Goal: Check status: Check status

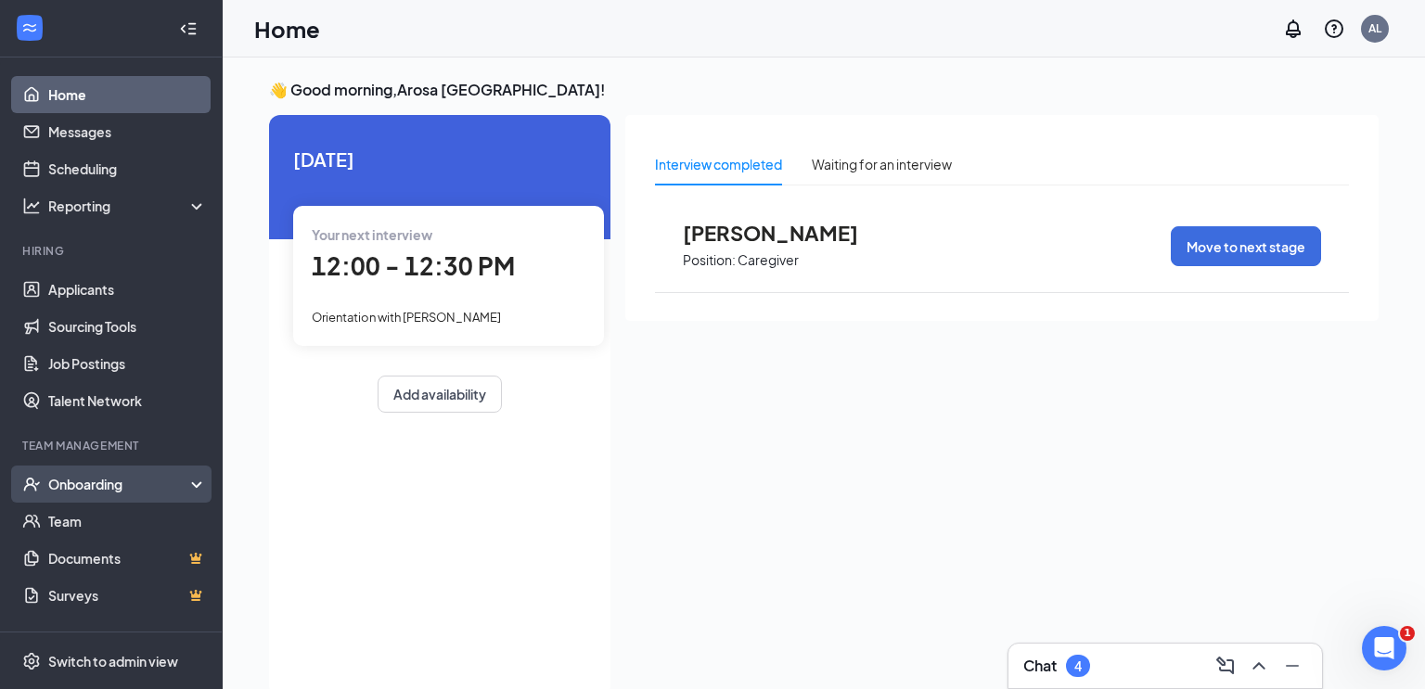
click at [194, 486] on icon at bounding box center [200, 486] width 15 height 0
click at [121, 532] on link "Overview" at bounding box center [127, 521] width 159 height 37
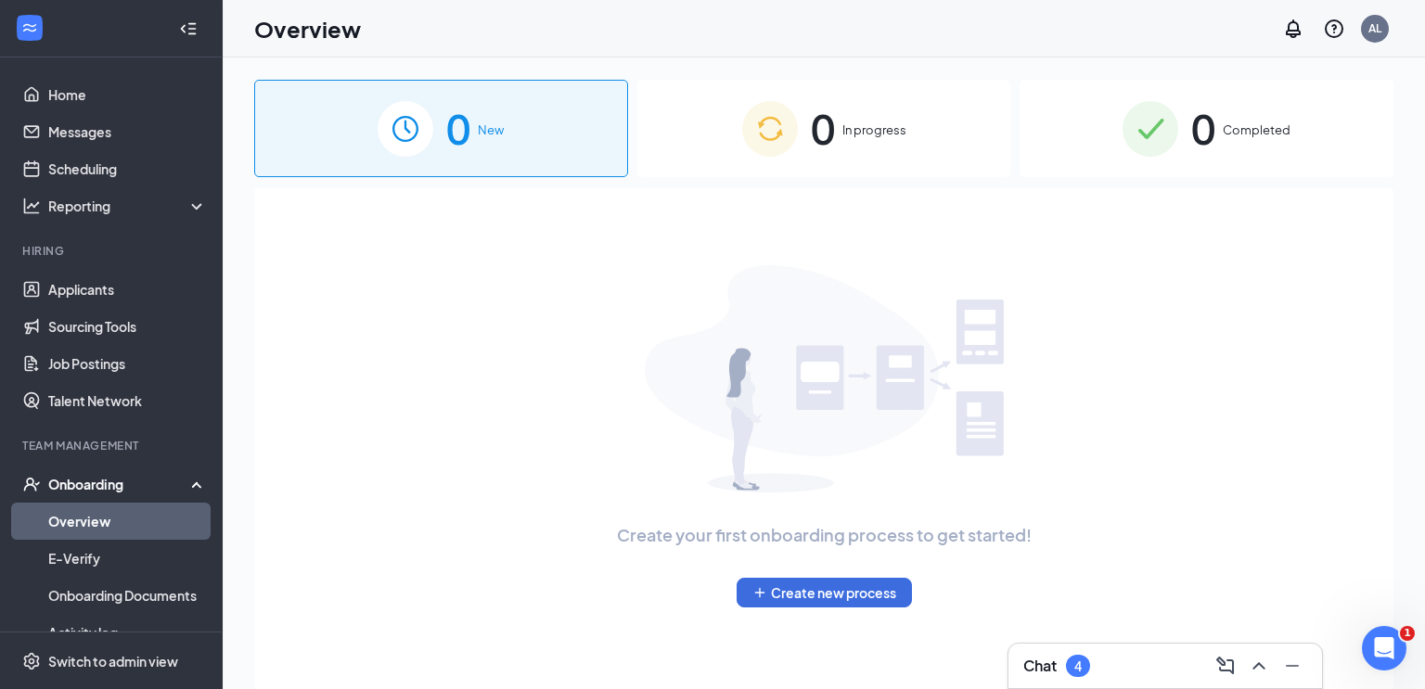
click at [1226, 137] on span "Completed" at bounding box center [1257, 130] width 68 height 19
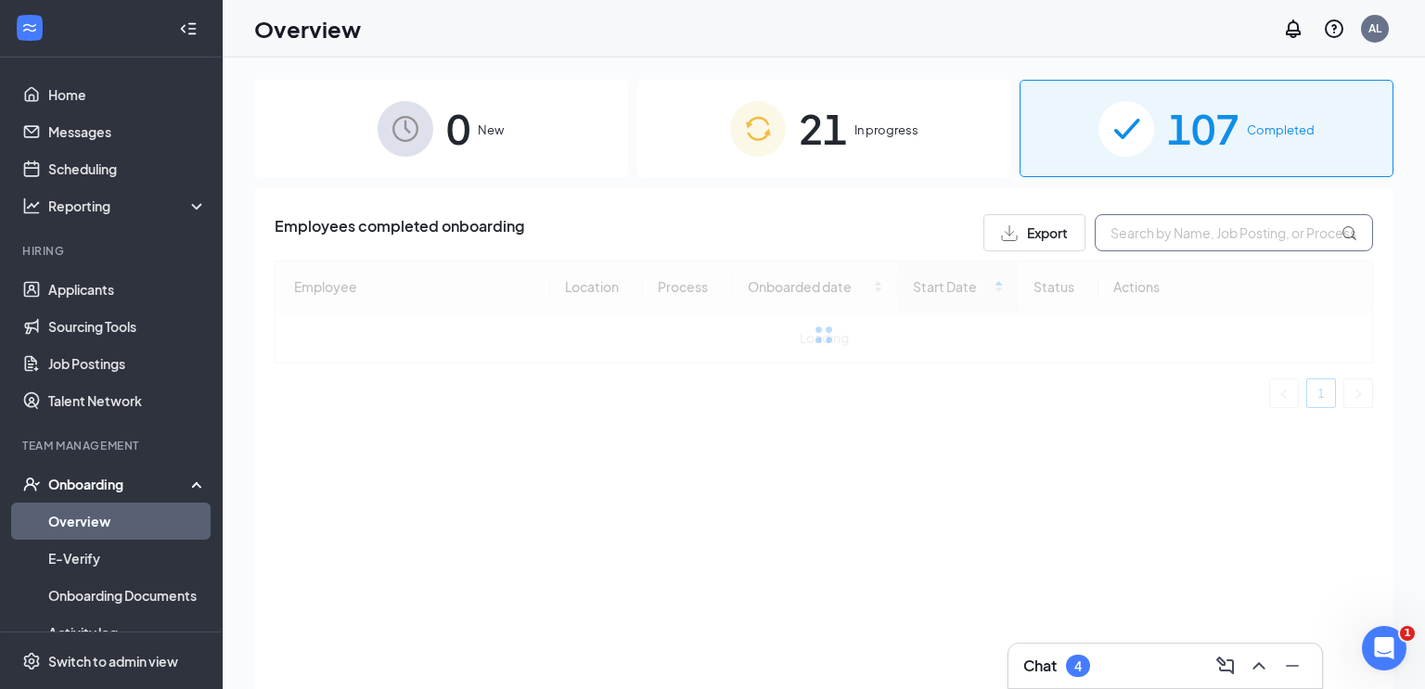
click at [1184, 233] on input "text" at bounding box center [1234, 232] width 278 height 37
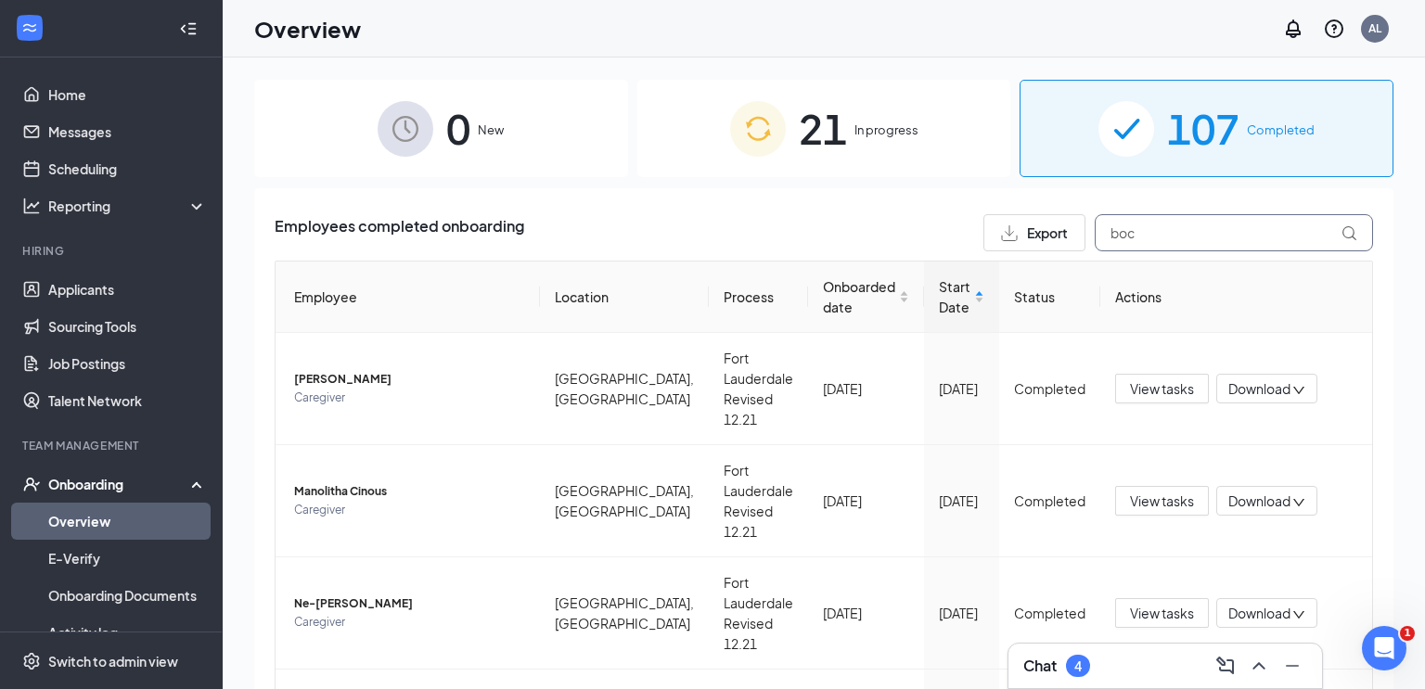
type input "[PERSON_NAME]"
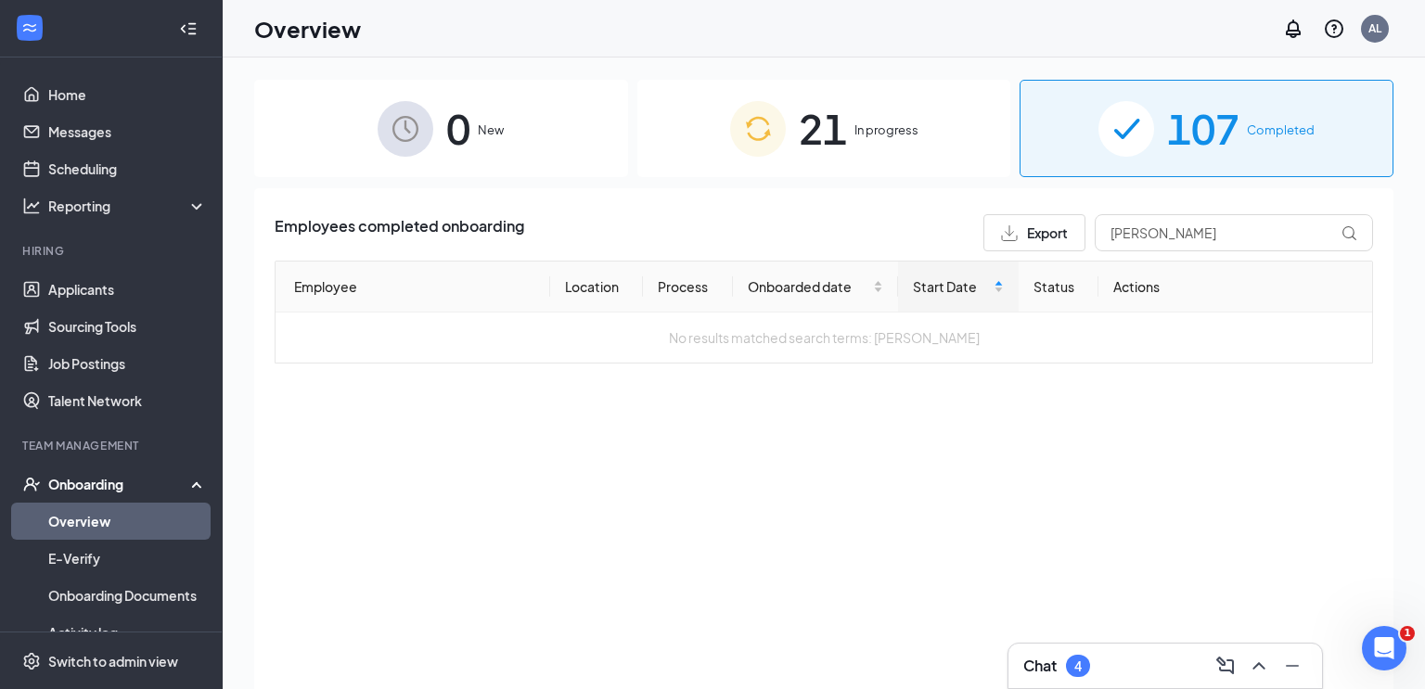
click at [868, 129] on span "In progress" at bounding box center [886, 130] width 64 height 19
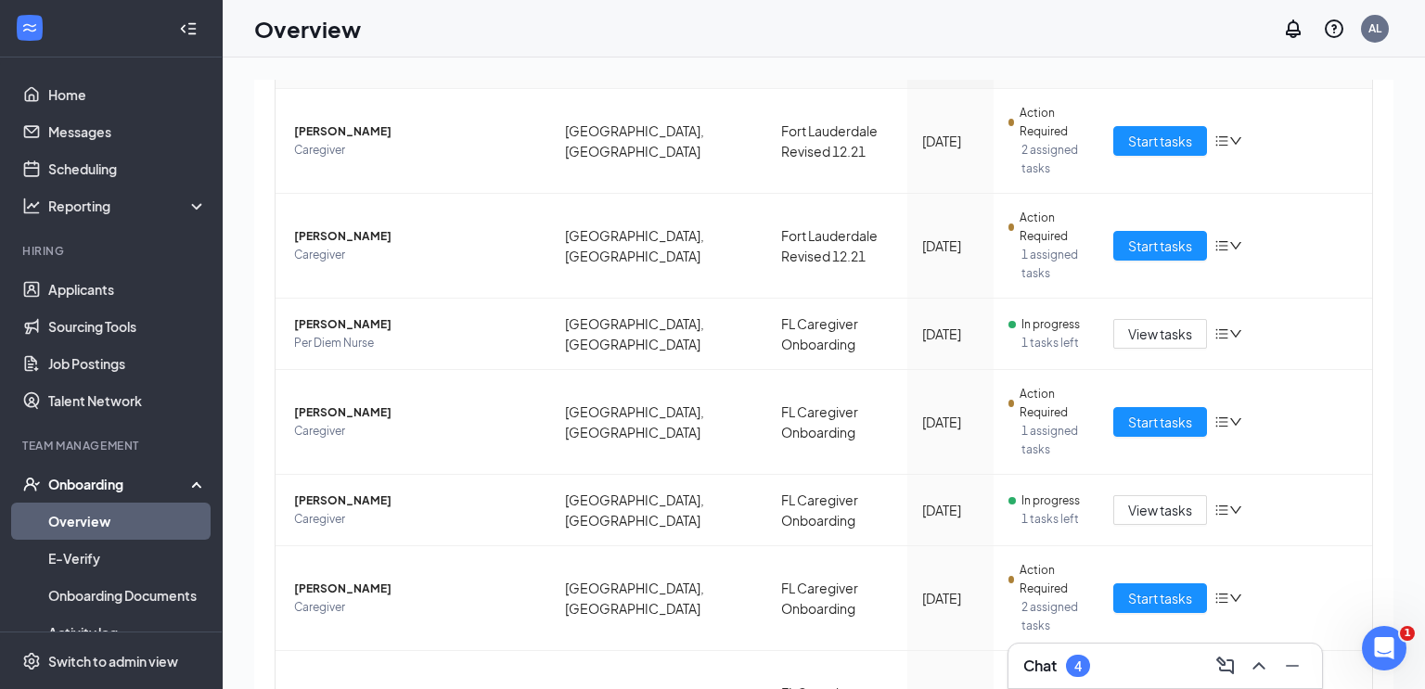
scroll to position [266, 0]
